Goal: Task Accomplishment & Management: Manage account settings

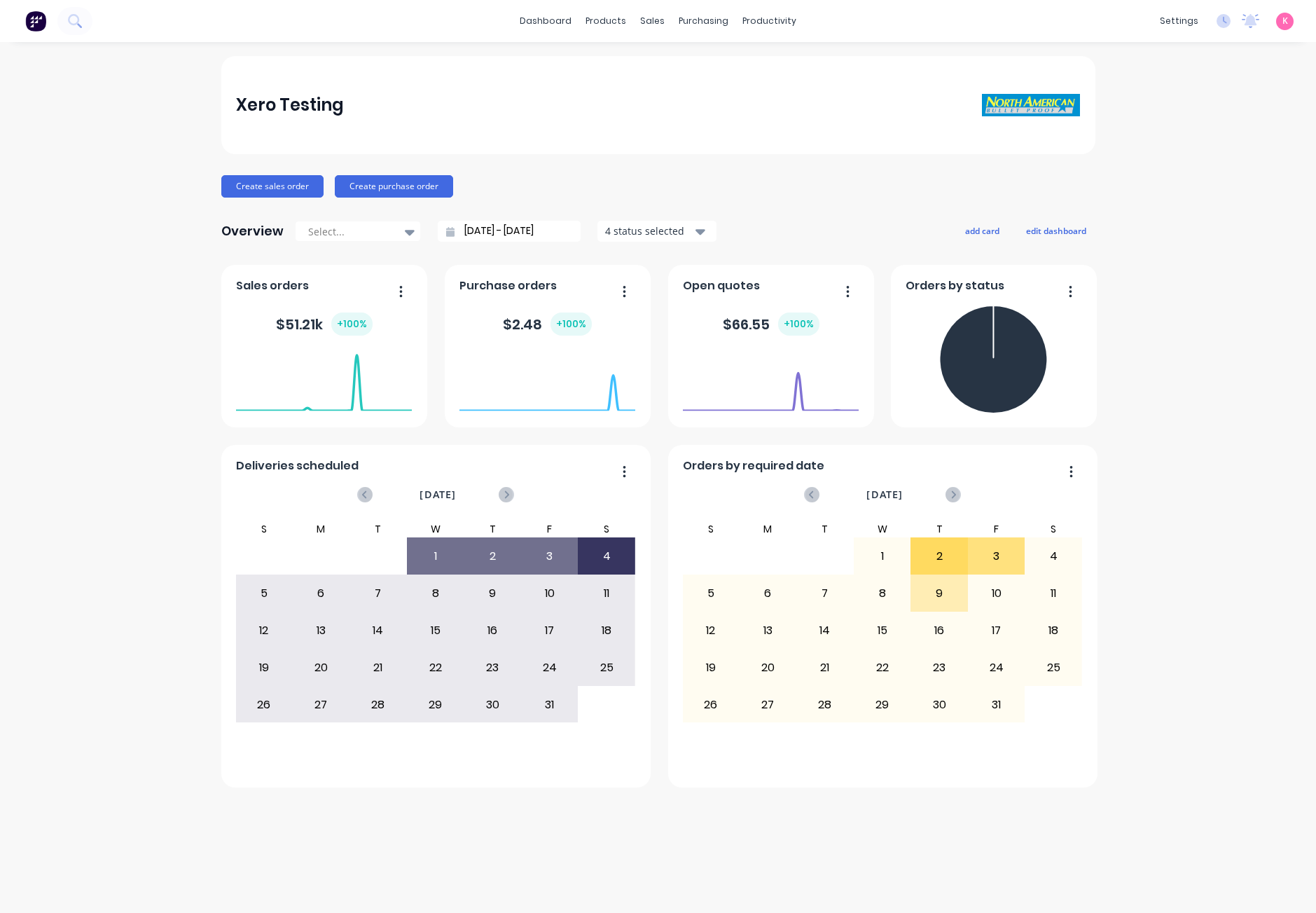
click at [1259, 218] on div "Xero Testing Create sales order Create purchase order Overview Select... [DATE]…" at bounding box center [658, 478] width 1316 height 843
click at [1194, 147] on div "Xero Testing Create sales order Create purchase order Overview Select... 12/09/…" at bounding box center [658, 478] width 1316 height 843
click at [1281, 24] on div "K Xero Testing Karmela Administrator Profile Sign out" at bounding box center [1285, 21] width 18 height 18
click at [1286, 21] on span "K" at bounding box center [1286, 21] width 6 height 12
click at [1220, 170] on button "Sign out" at bounding box center [1195, 176] width 186 height 28
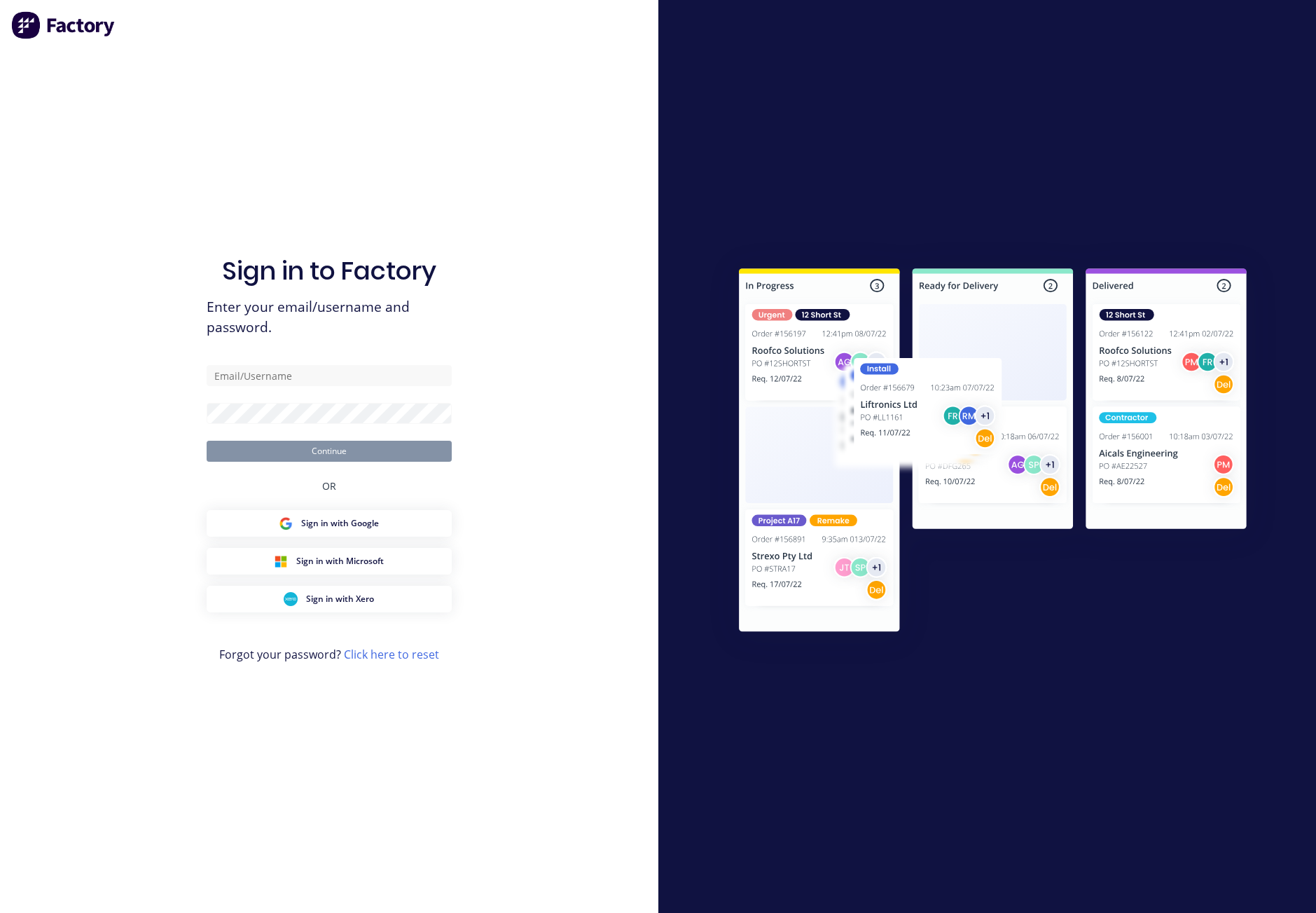
click at [618, 553] on div "Sign in to Factory Enter your email/username and password. Continue OR Sign in …" at bounding box center [329, 456] width 659 height 913
click at [384, 520] on button "Sign in with Google" at bounding box center [329, 524] width 245 height 26
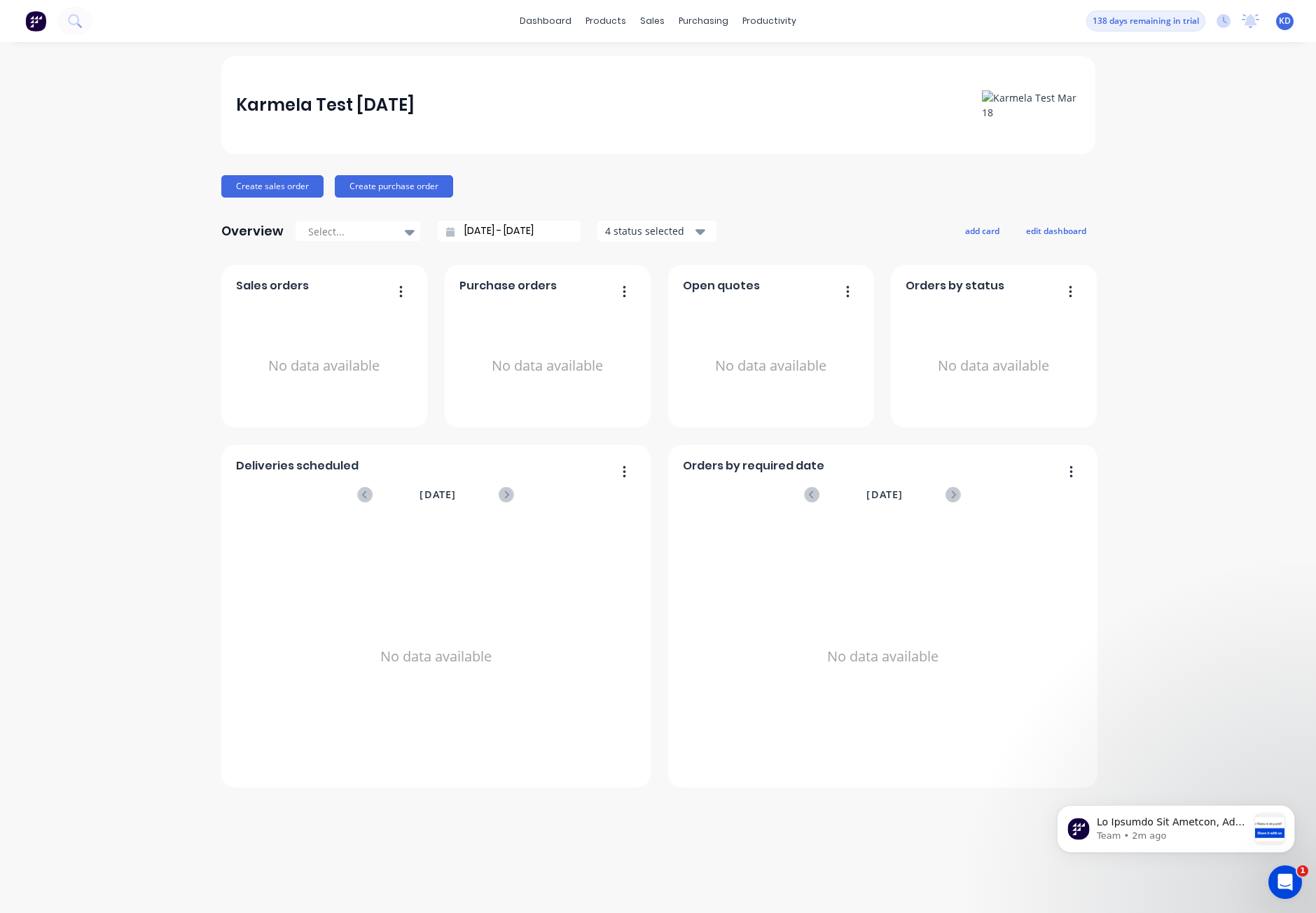
click at [1280, 24] on span "KD" at bounding box center [1285, 21] width 12 height 12
click at [1214, 178] on button "Sign out" at bounding box center [1198, 176] width 186 height 28
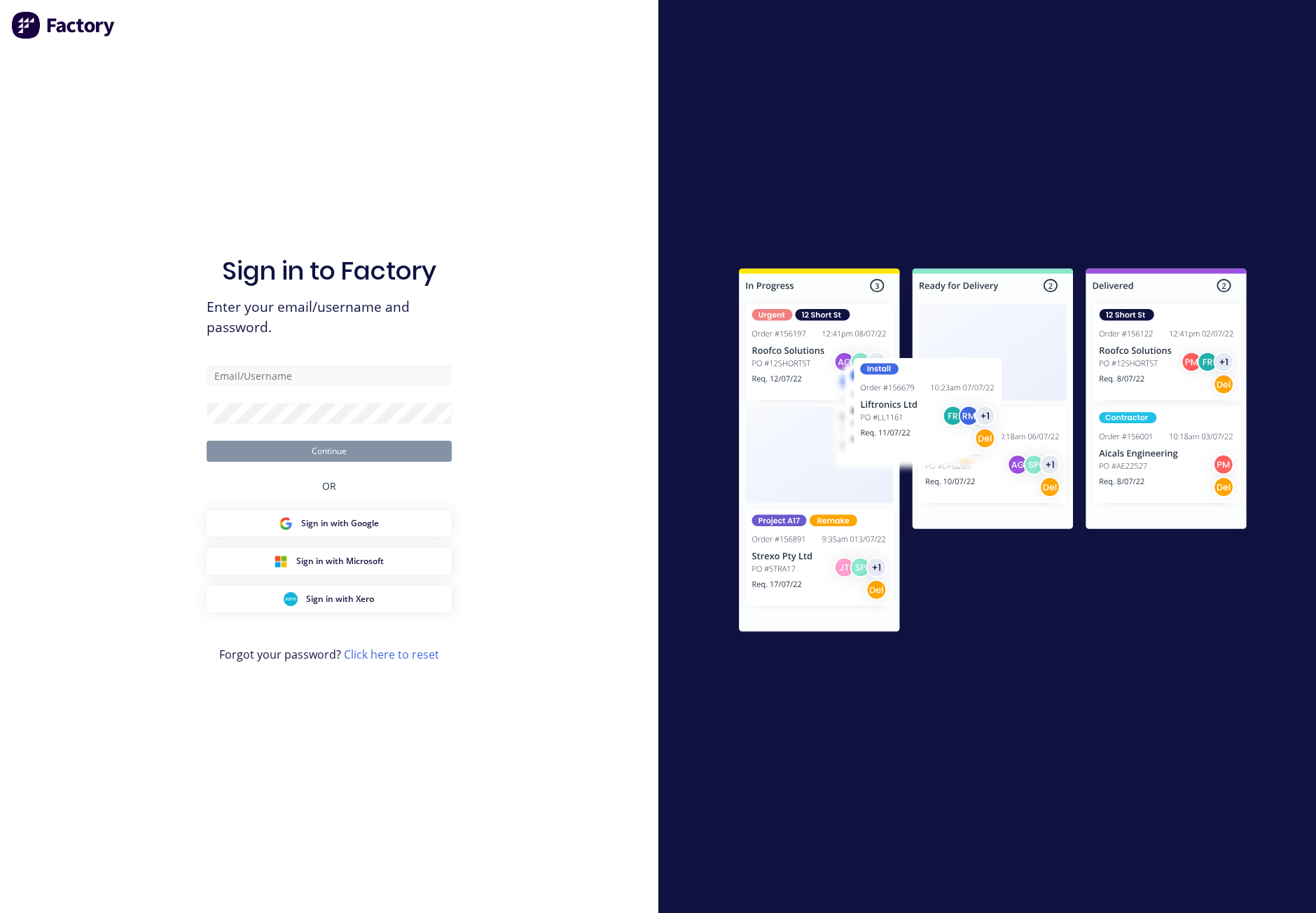
click at [368, 527] on span "Sign in with Google" at bounding box center [339, 523] width 78 height 12
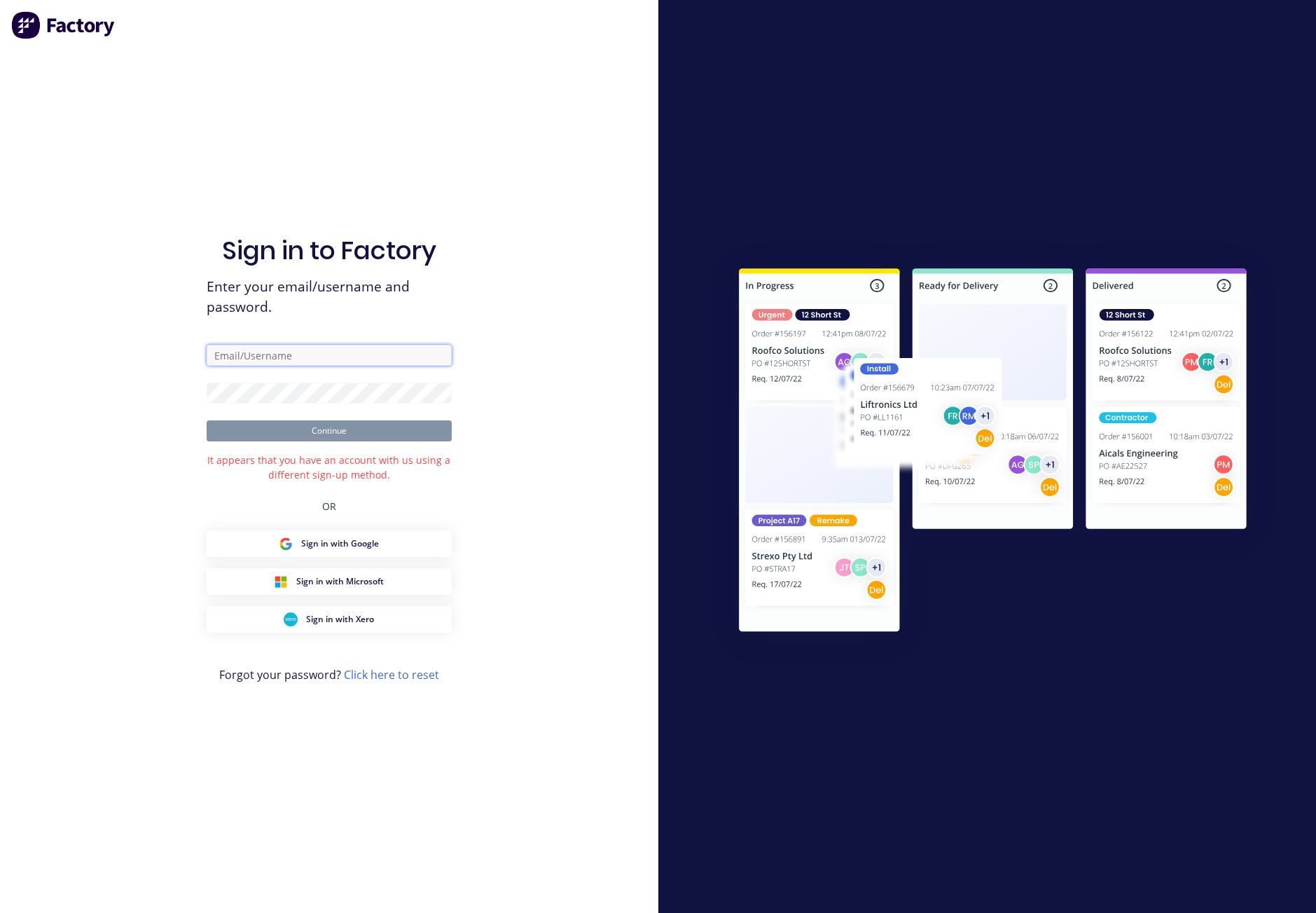
click at [268, 356] on input "text" at bounding box center [329, 355] width 245 height 21
type input "kmcdeogracias@gmail.com"
click at [304, 433] on button "Continue" at bounding box center [329, 431] width 245 height 21
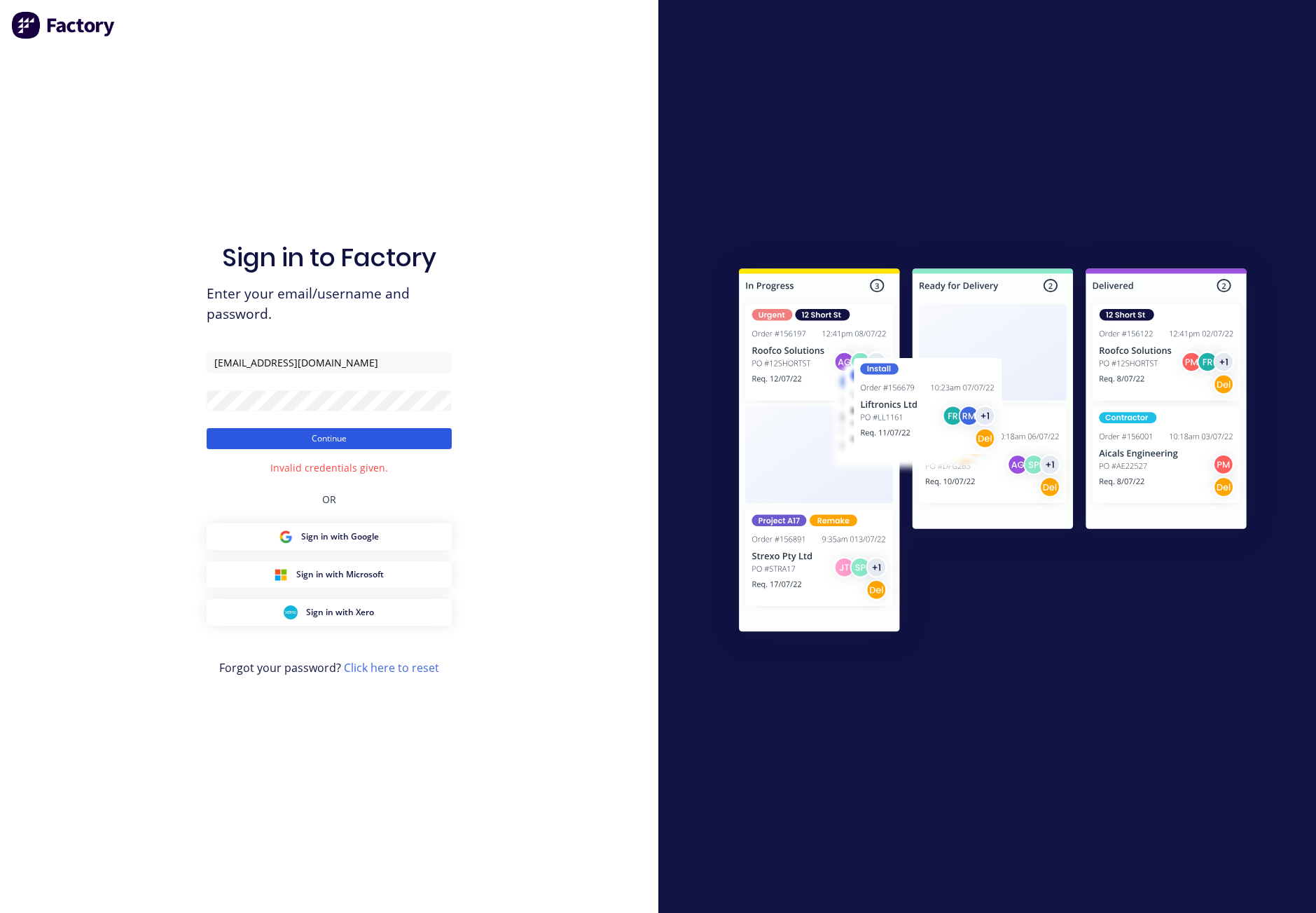
click at [398, 437] on button "Continue" at bounding box center [329, 438] width 245 height 21
click at [409, 669] on link "Click here to reset" at bounding box center [391, 668] width 95 height 15
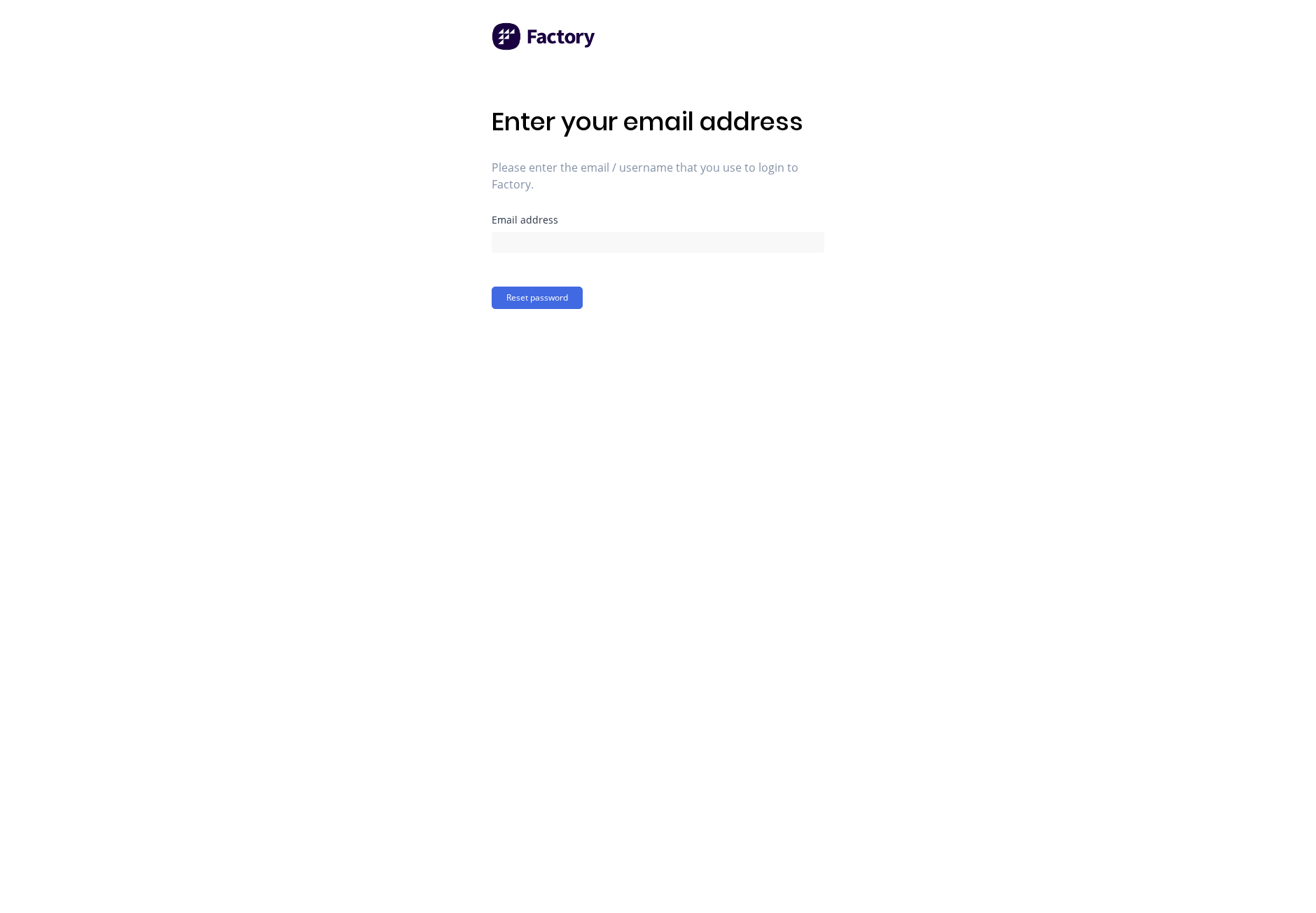
click at [569, 226] on div "Email address" at bounding box center [658, 234] width 333 height 38
click at [572, 234] on input at bounding box center [658, 243] width 333 height 21
type input "kmcdeogracias@gmail.com"
click at [556, 296] on button "Reset password" at bounding box center [537, 298] width 91 height 23
click at [552, 389] on div "Enter your new password You'll use the new password that you enter below to log…" at bounding box center [658, 456] width 333 height 913
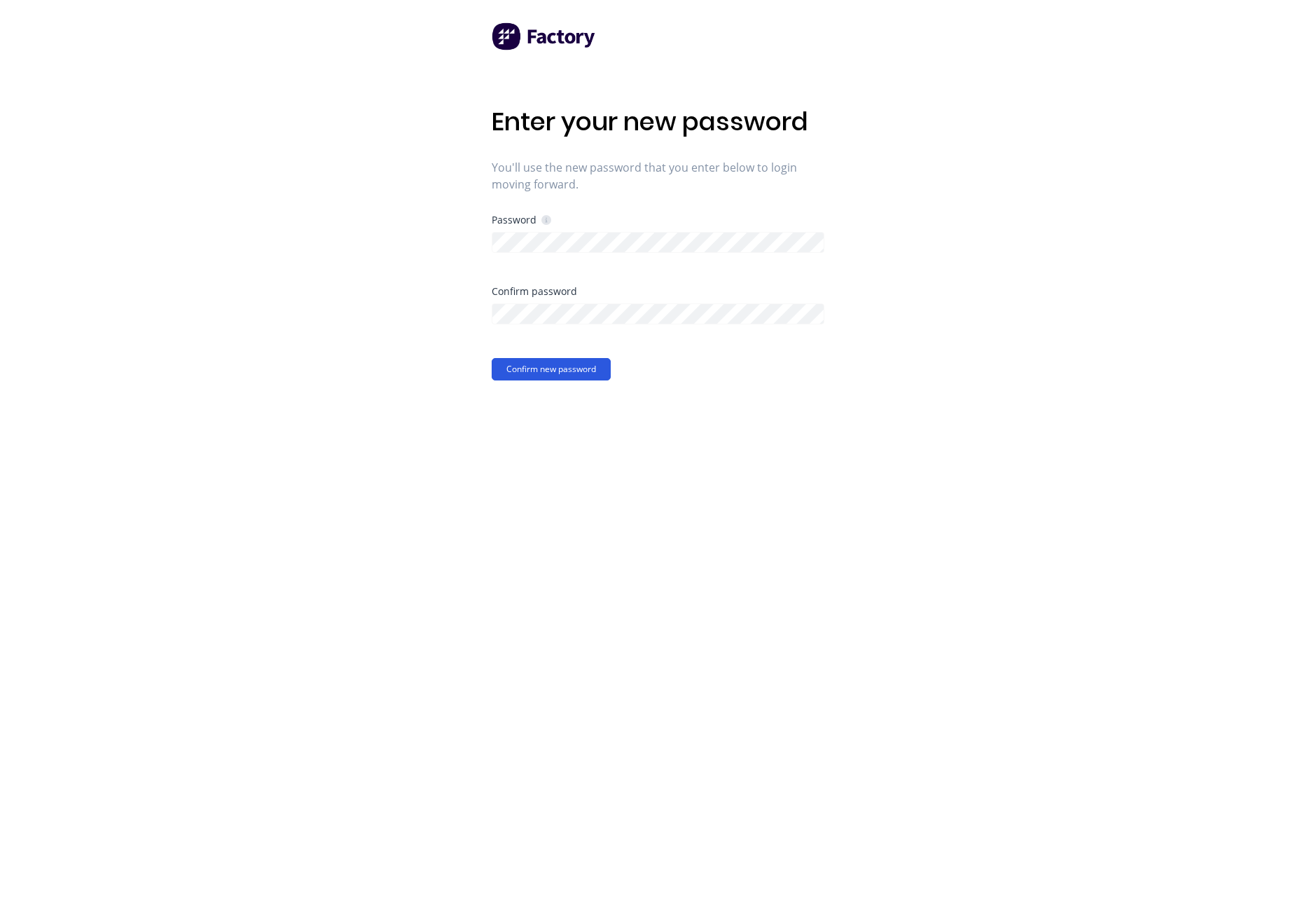
click at [552, 368] on button "Confirm new password" at bounding box center [551, 370] width 119 height 23
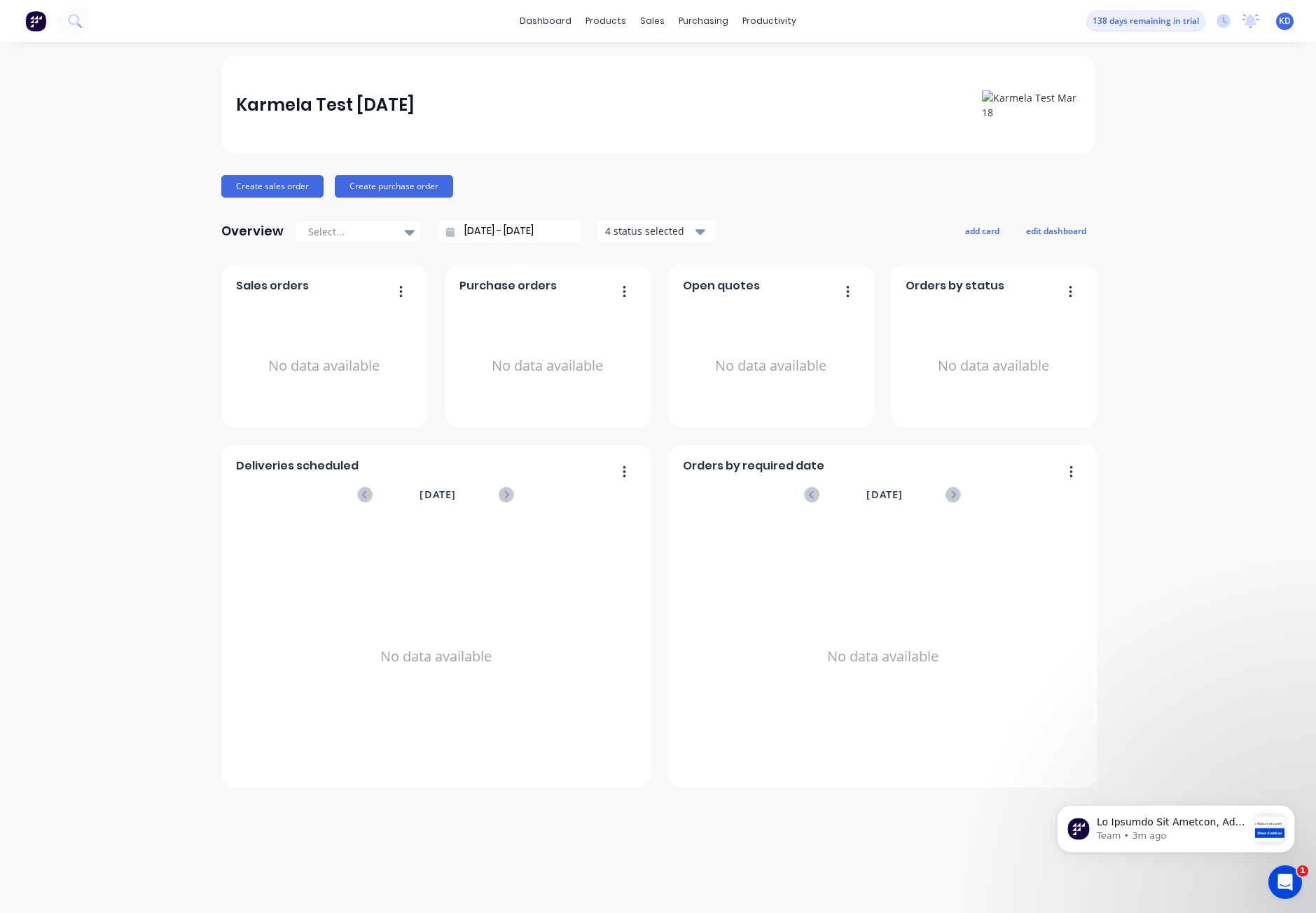
click at [1280, 20] on span "KD" at bounding box center [1285, 21] width 12 height 12
click at [1224, 185] on button "Sign out" at bounding box center [1198, 176] width 186 height 28
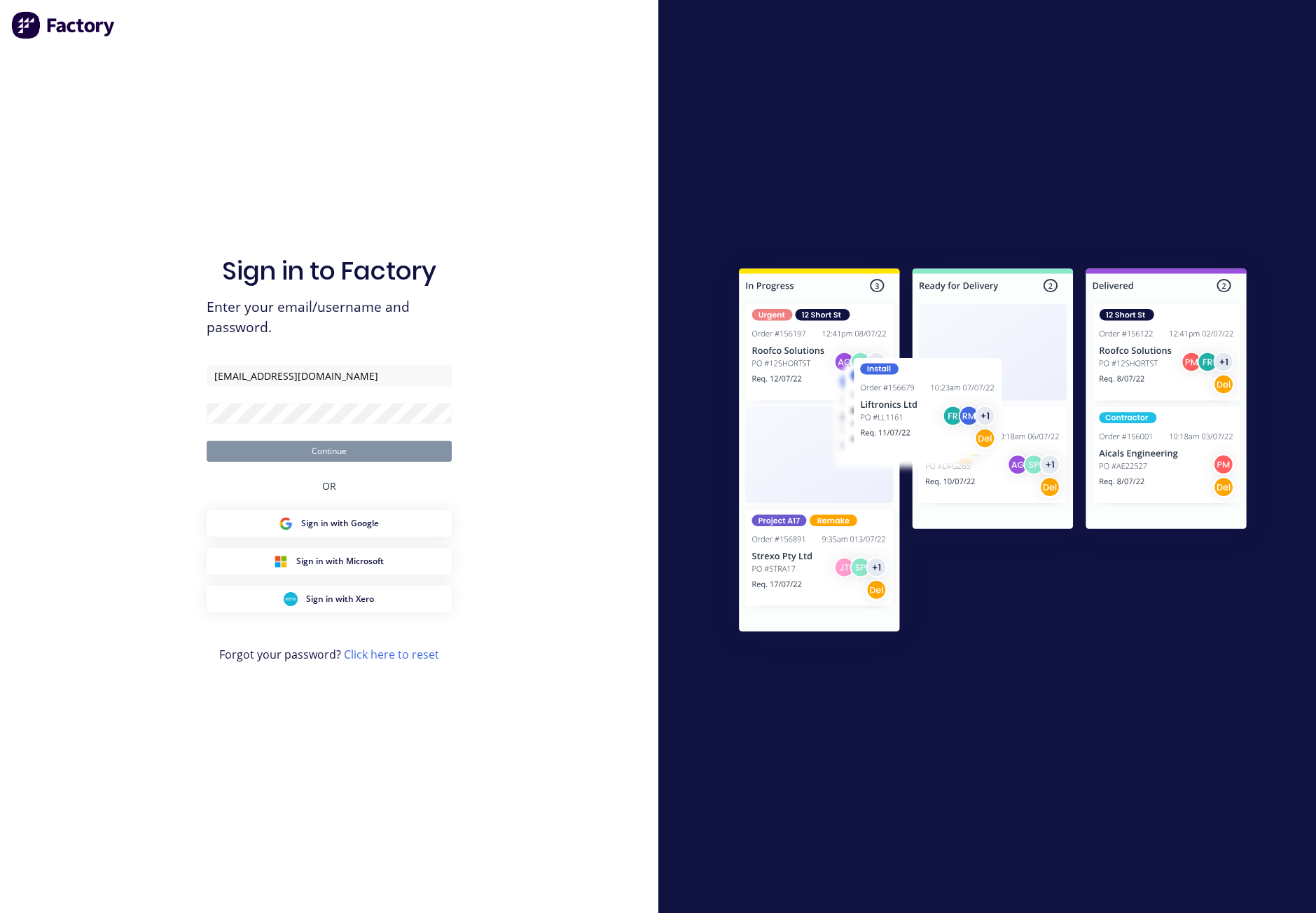
type input "[EMAIL_ADDRESS][DOMAIN_NAME]"
click at [207, 441] on button "Continue" at bounding box center [329, 451] width 245 height 21
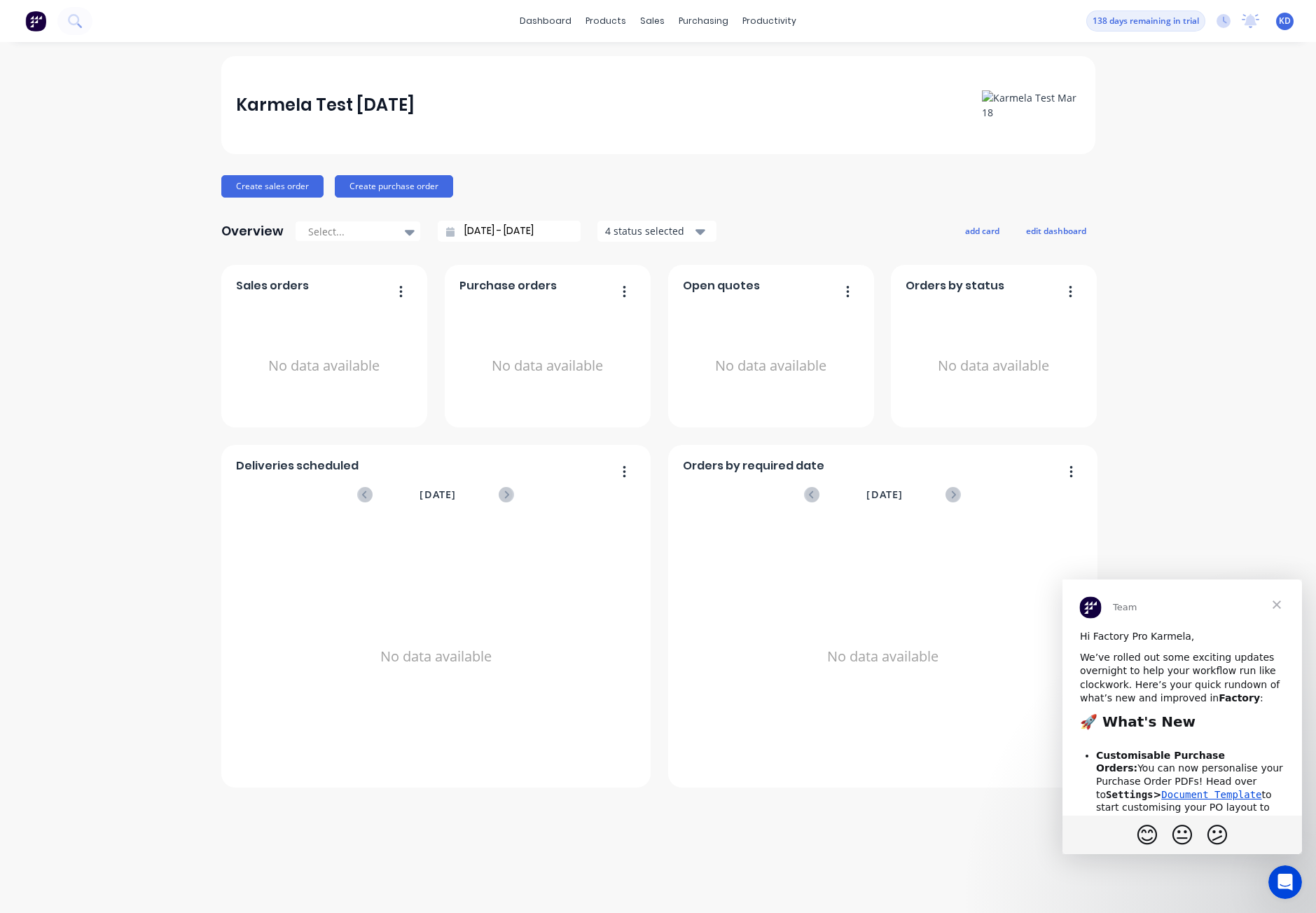
click at [1155, 432] on div "Karmela Test [DATE] Create sales order Create purchase order Overview Select...…" at bounding box center [658, 478] width 1316 height 843
click at [1279, 603] on span "Close" at bounding box center [1277, 605] width 51 height 51
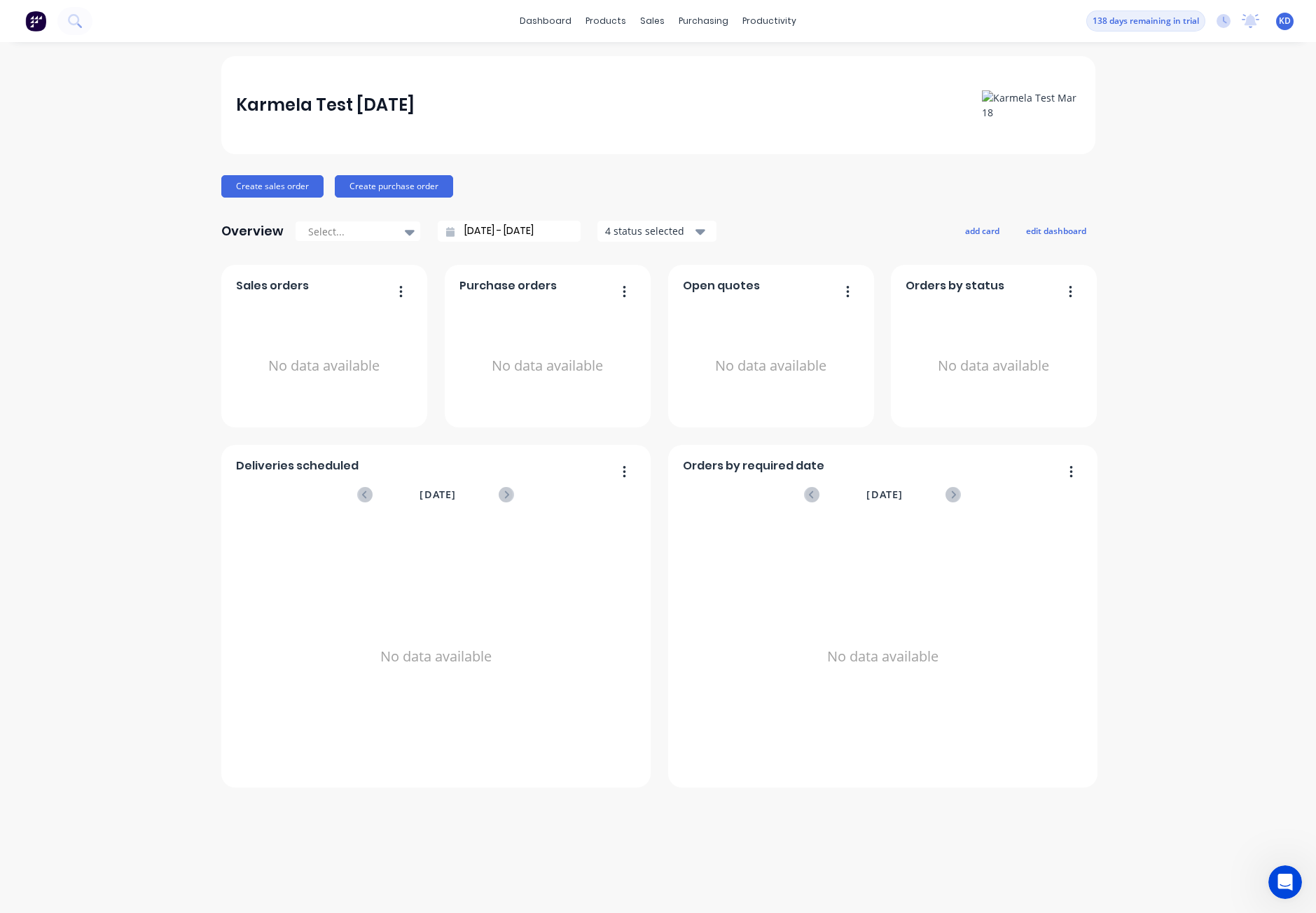
click at [1183, 368] on div "Karmela Test [DATE] Create sales order Create purchase order Overview Select...…" at bounding box center [658, 478] width 1316 height 843
click at [671, 57] on link "Sales Orders" at bounding box center [728, 67] width 186 height 28
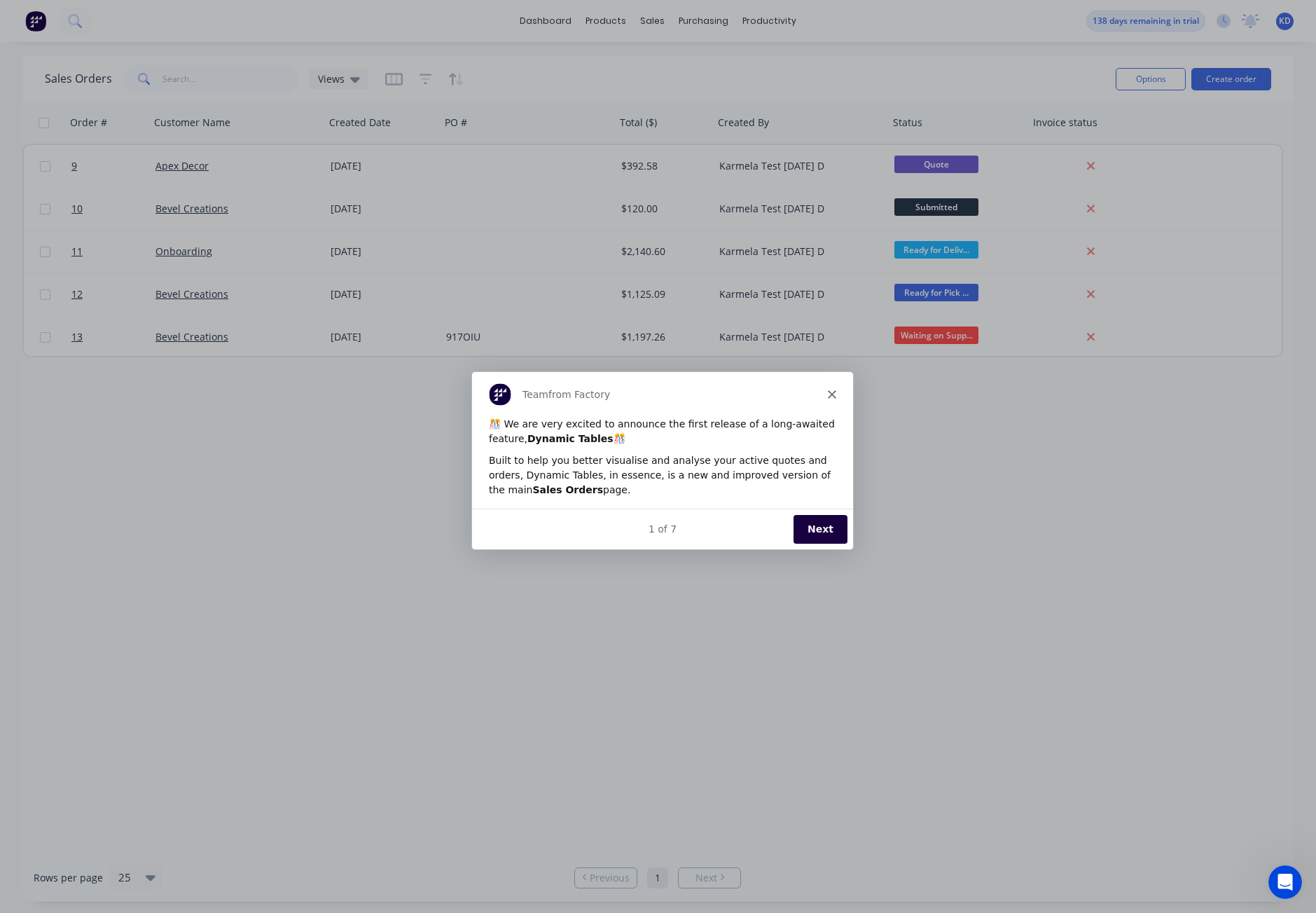
click at [830, 396] on icon "Close" at bounding box center [830, 393] width 8 height 8
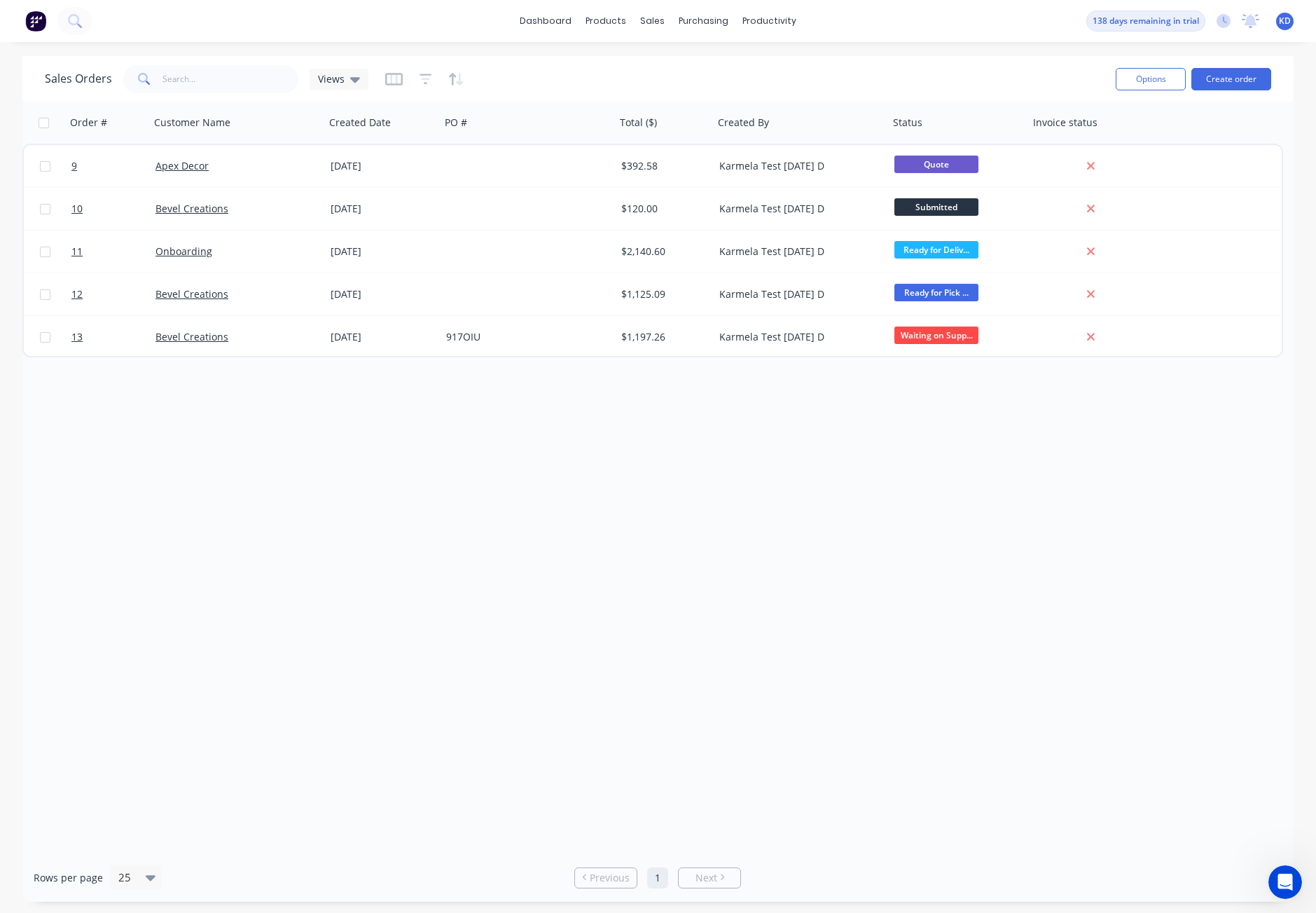
click at [1282, 26] on span "KD" at bounding box center [1285, 21] width 12 height 12
click at [1203, 180] on button "Sign out" at bounding box center [1198, 176] width 186 height 28
